Goal: Book appointment/travel/reservation

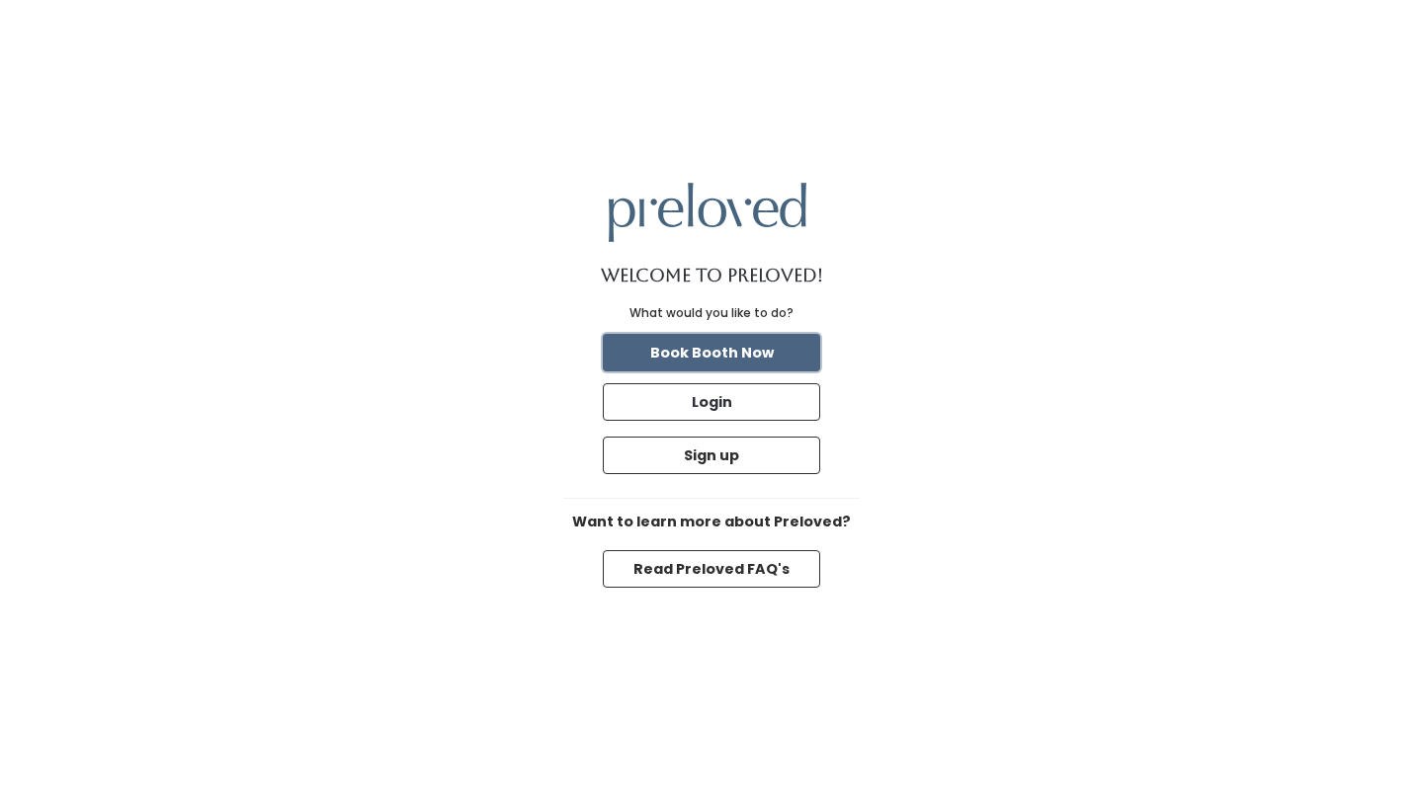
click at [743, 358] on button "Book Booth Now" at bounding box center [711, 353] width 217 height 38
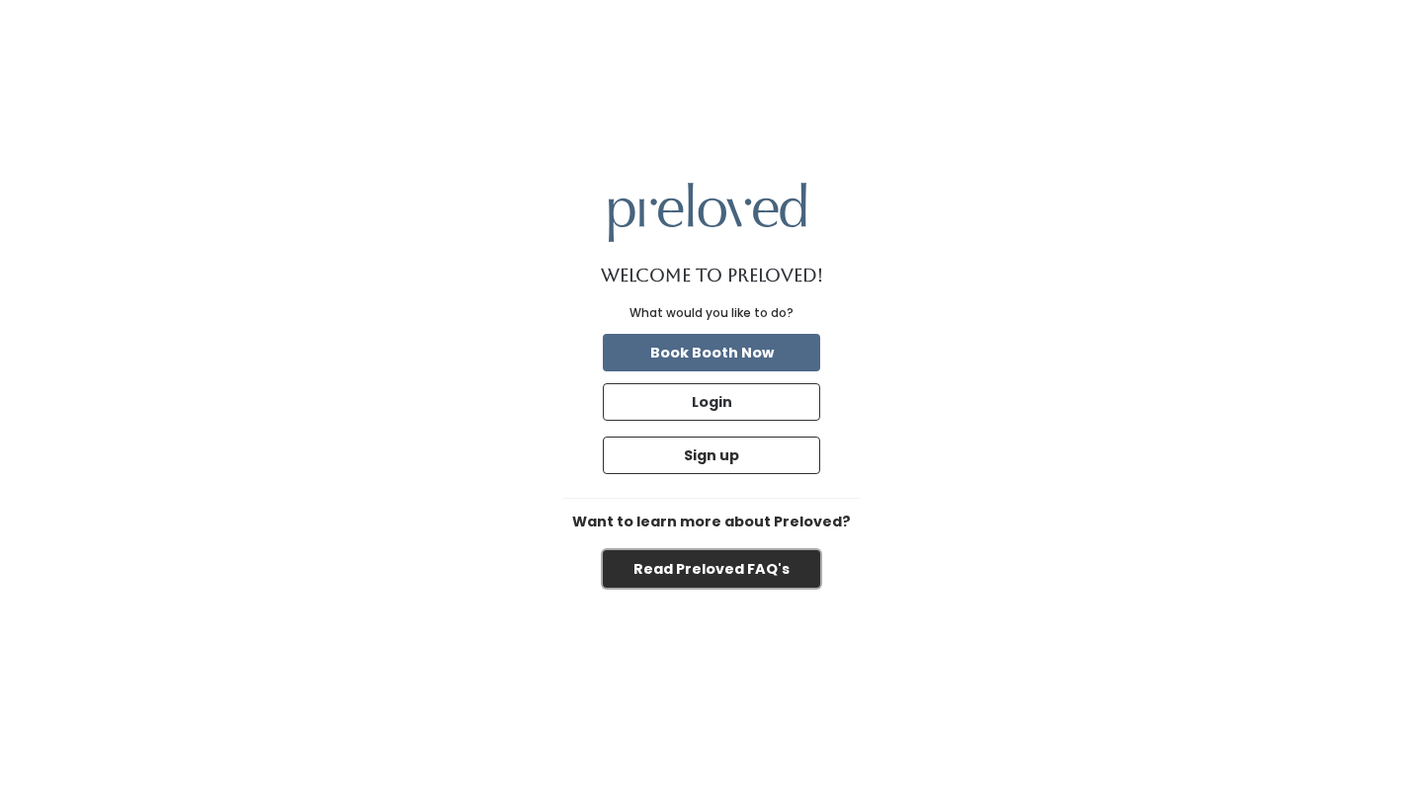
click at [670, 576] on button "Read Preloved FAQ's" at bounding box center [711, 569] width 217 height 38
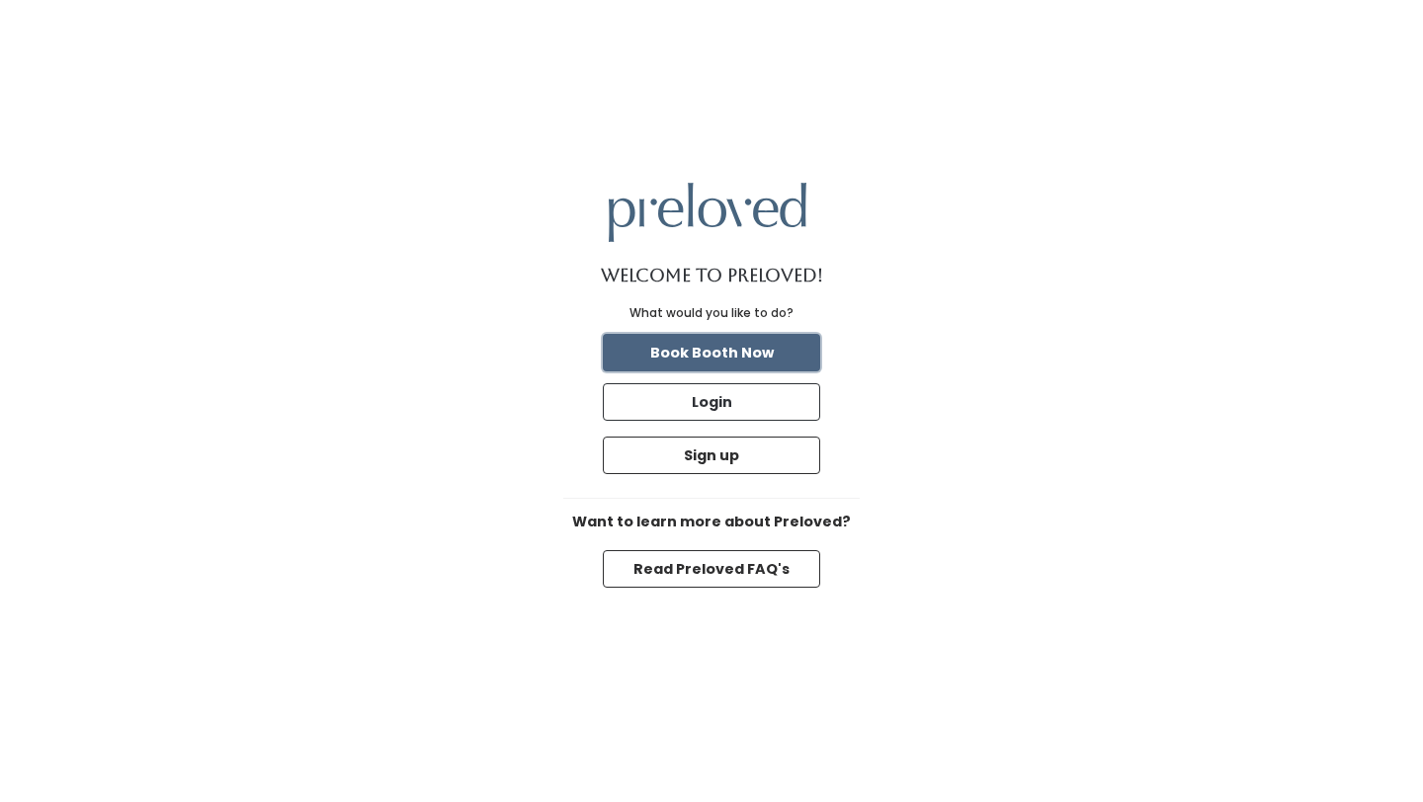
click at [722, 353] on button "Book Booth Now" at bounding box center [711, 353] width 217 height 38
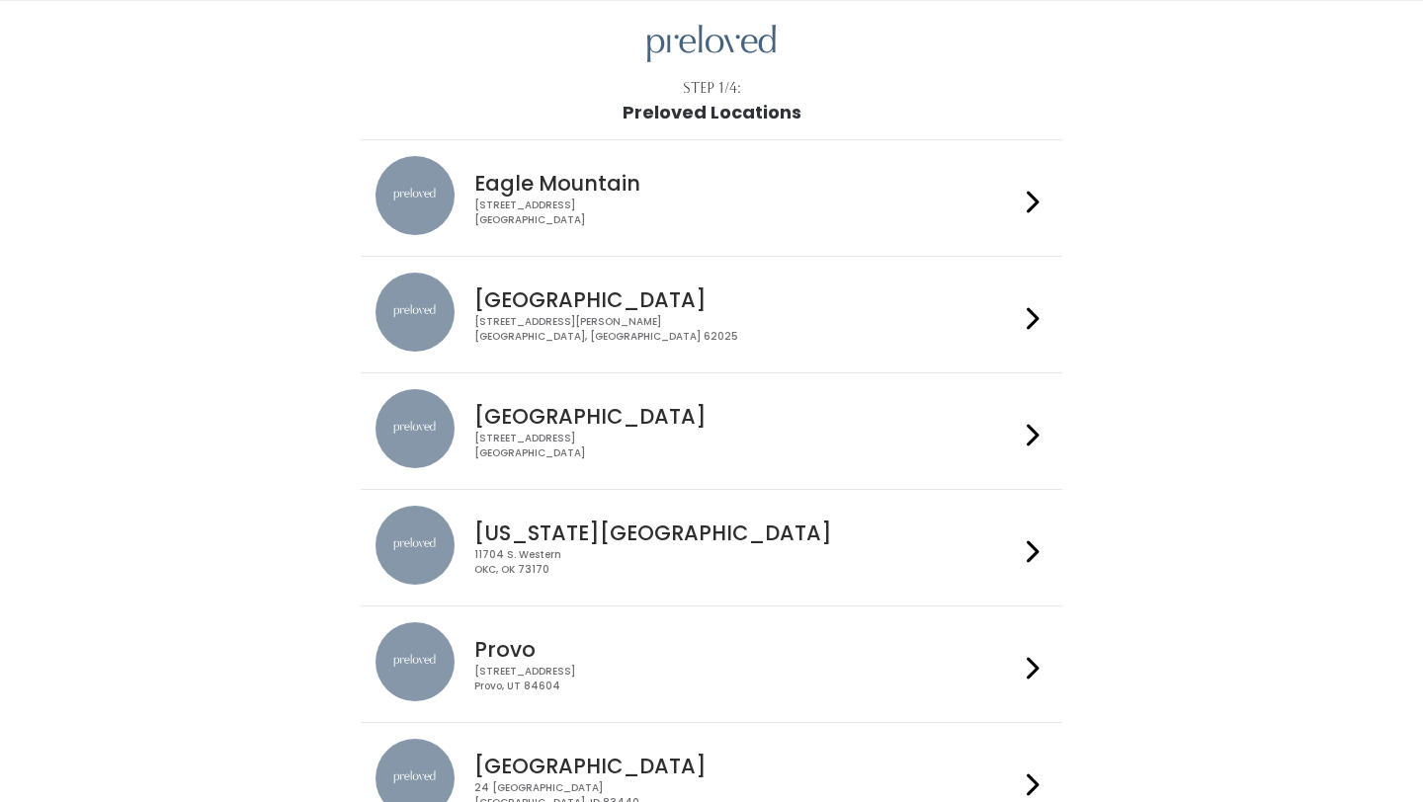
scroll to position [57, 0]
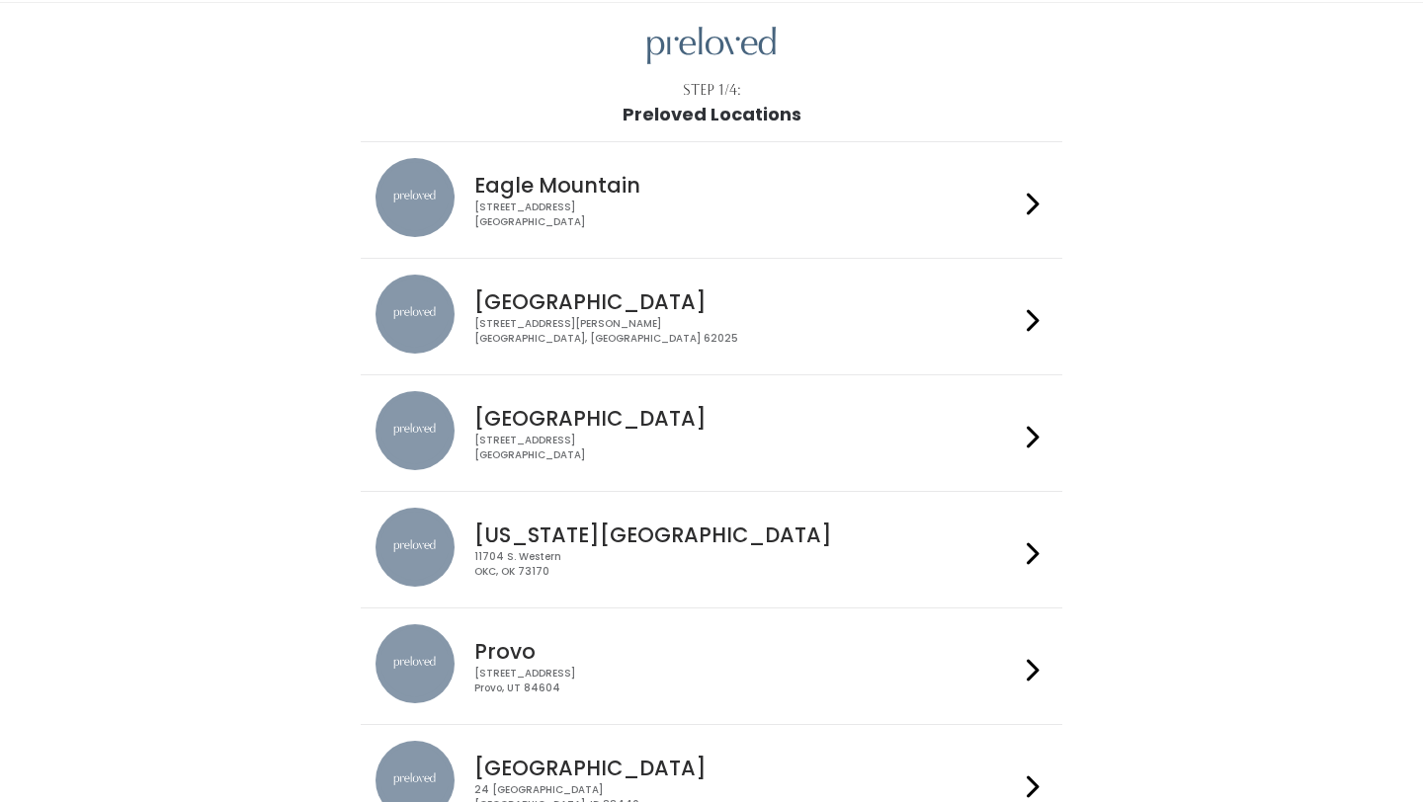
click at [687, 324] on div "[STREET_ADDRESS][PERSON_NAME]" at bounding box center [746, 331] width 544 height 29
